Goal: Information Seeking & Learning: Learn about a topic

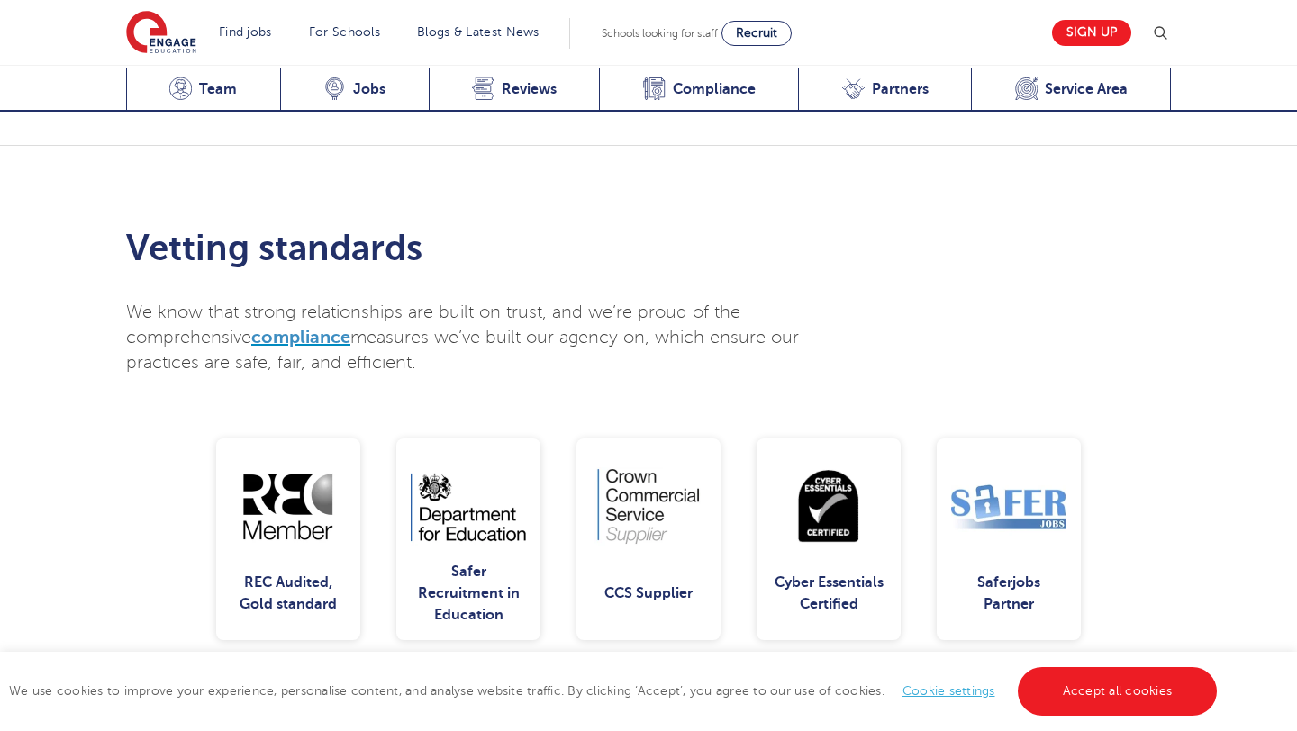
scroll to position [3702, 0]
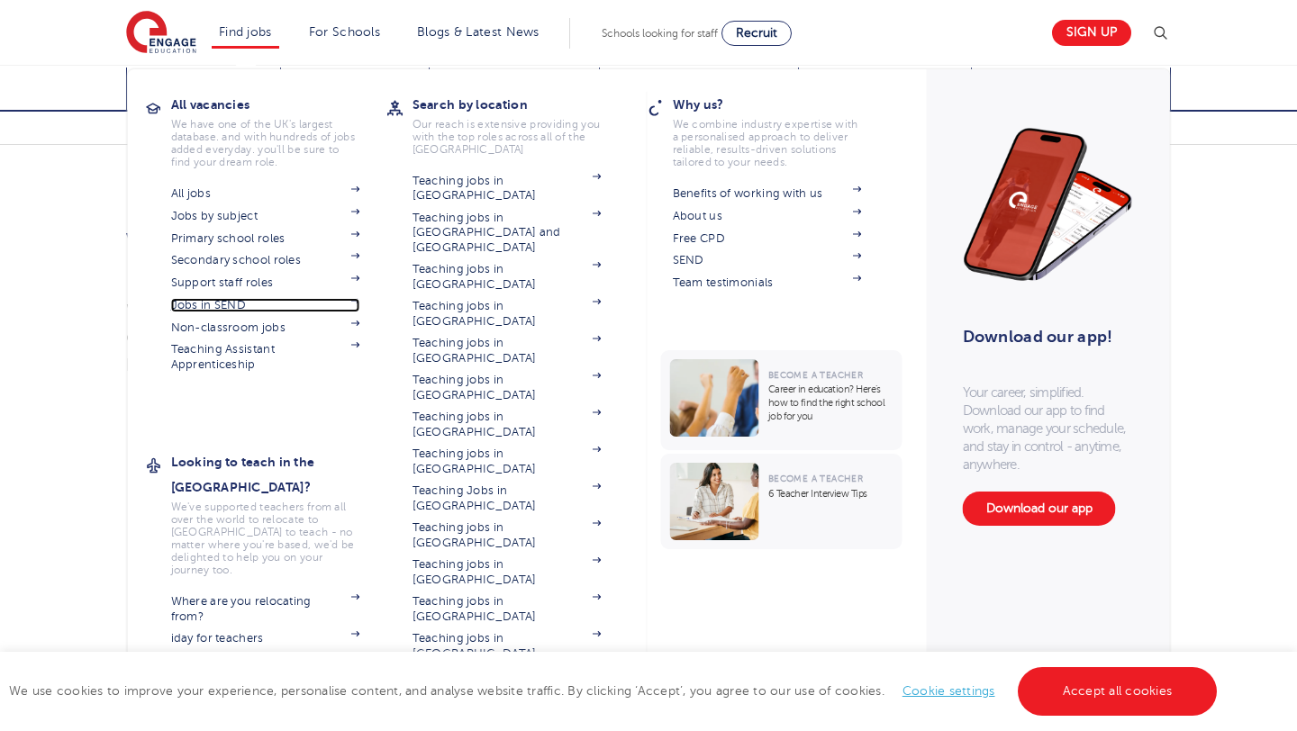
click at [235, 303] on link "Jobs in SEND" at bounding box center [265, 305] width 189 height 14
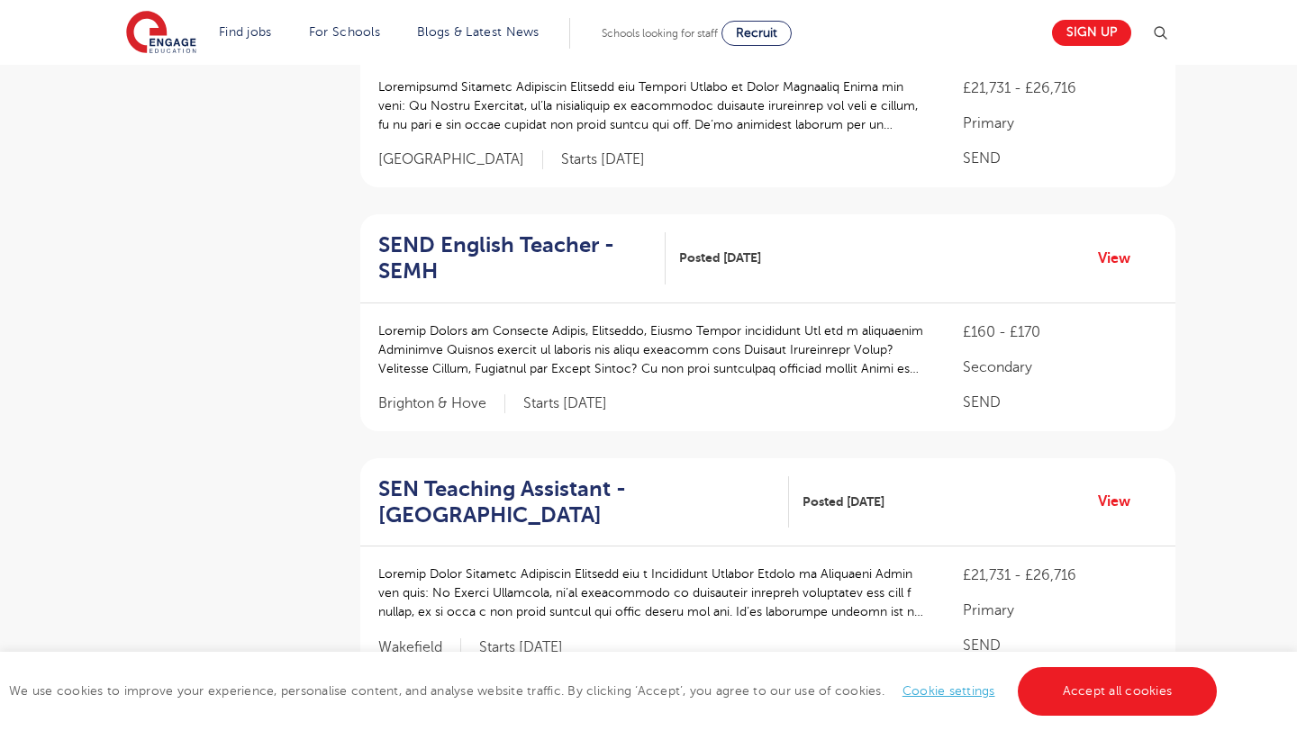
scroll to position [521, 0]
click at [520, 240] on h2 "SEND English Teacher - SEMH" at bounding box center [514, 257] width 273 height 52
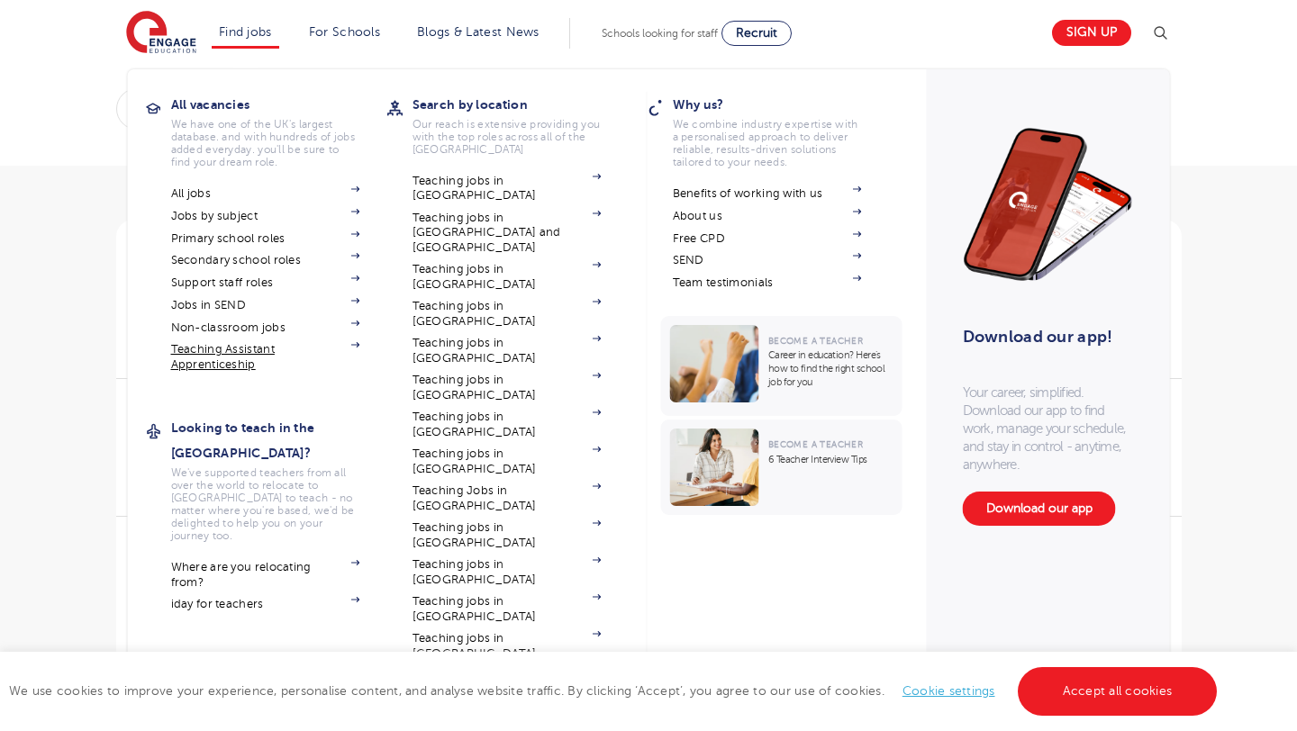
scroll to position [8, 0]
click at [485, 211] on link "Teaching jobs in [GEOGRAPHIC_DATA] and [GEOGRAPHIC_DATA]" at bounding box center [506, 233] width 189 height 44
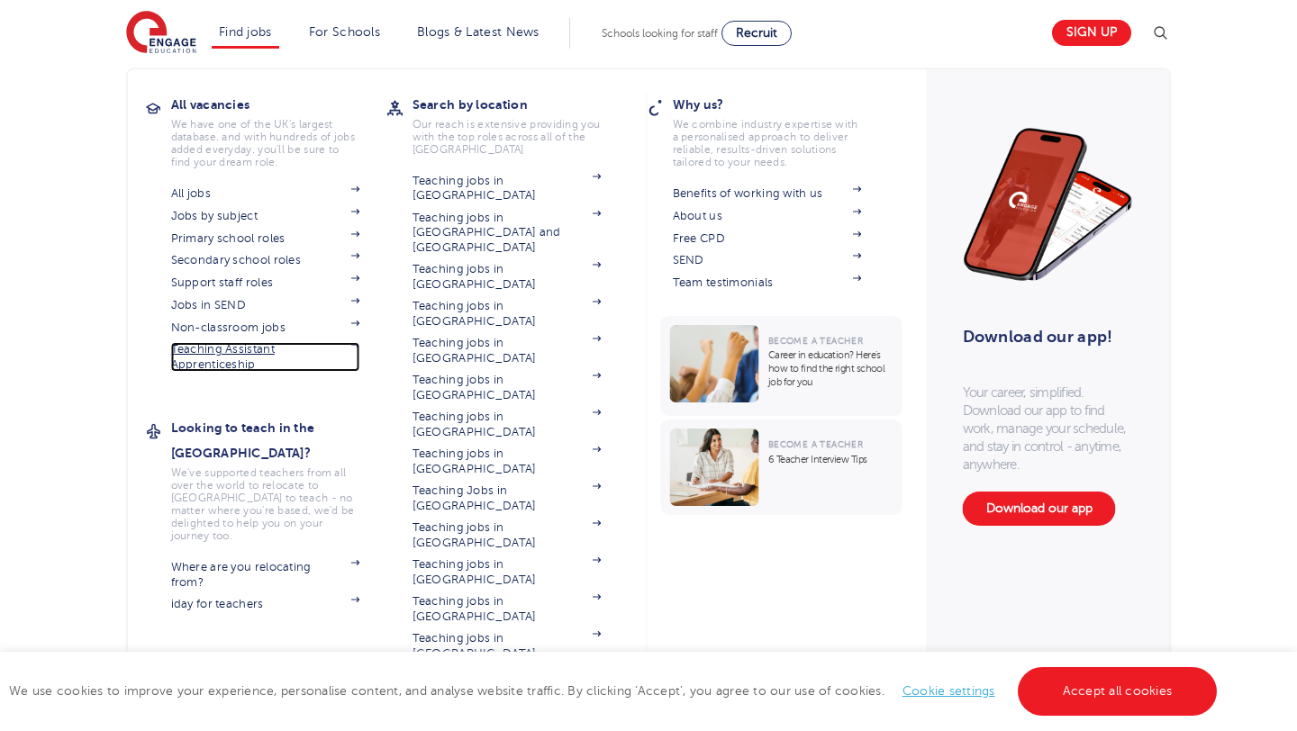
click at [291, 352] on link "Teaching Assistant Apprenticeship" at bounding box center [265, 357] width 189 height 30
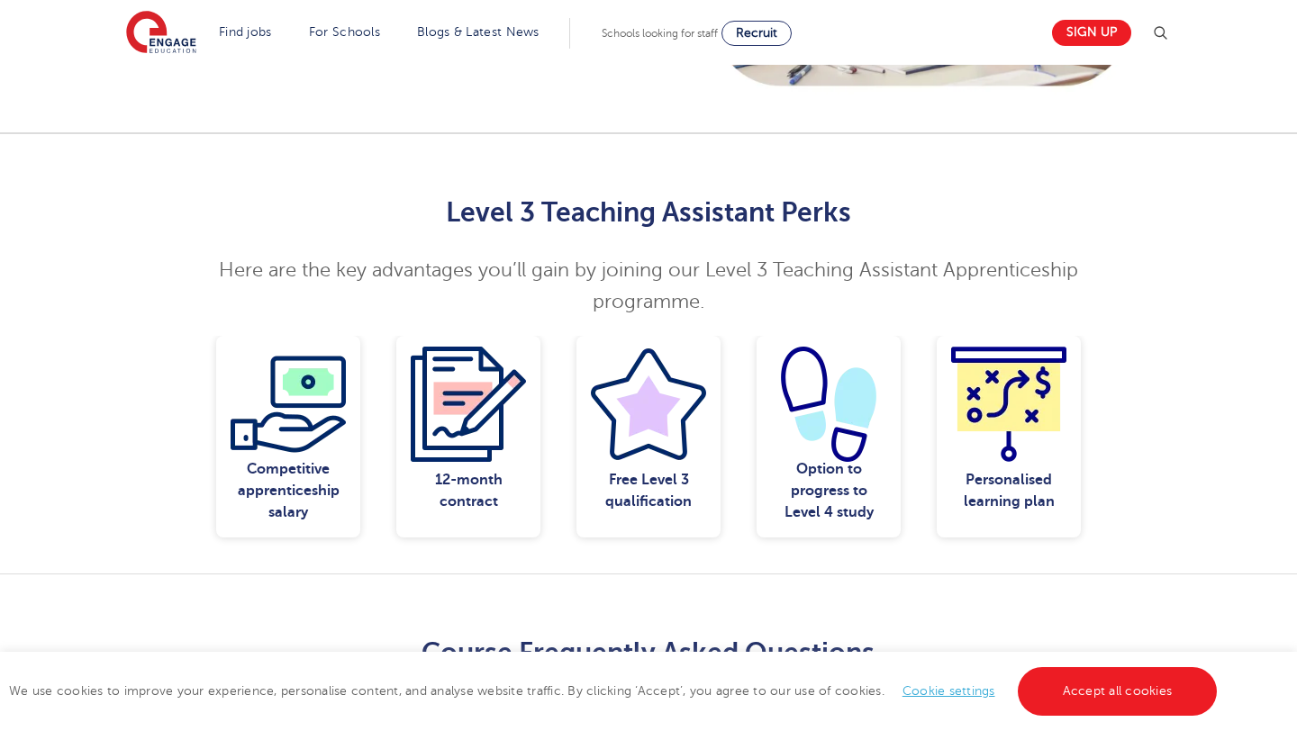
scroll to position [1361, 0]
